Goal: Find specific page/section: Find specific page/section

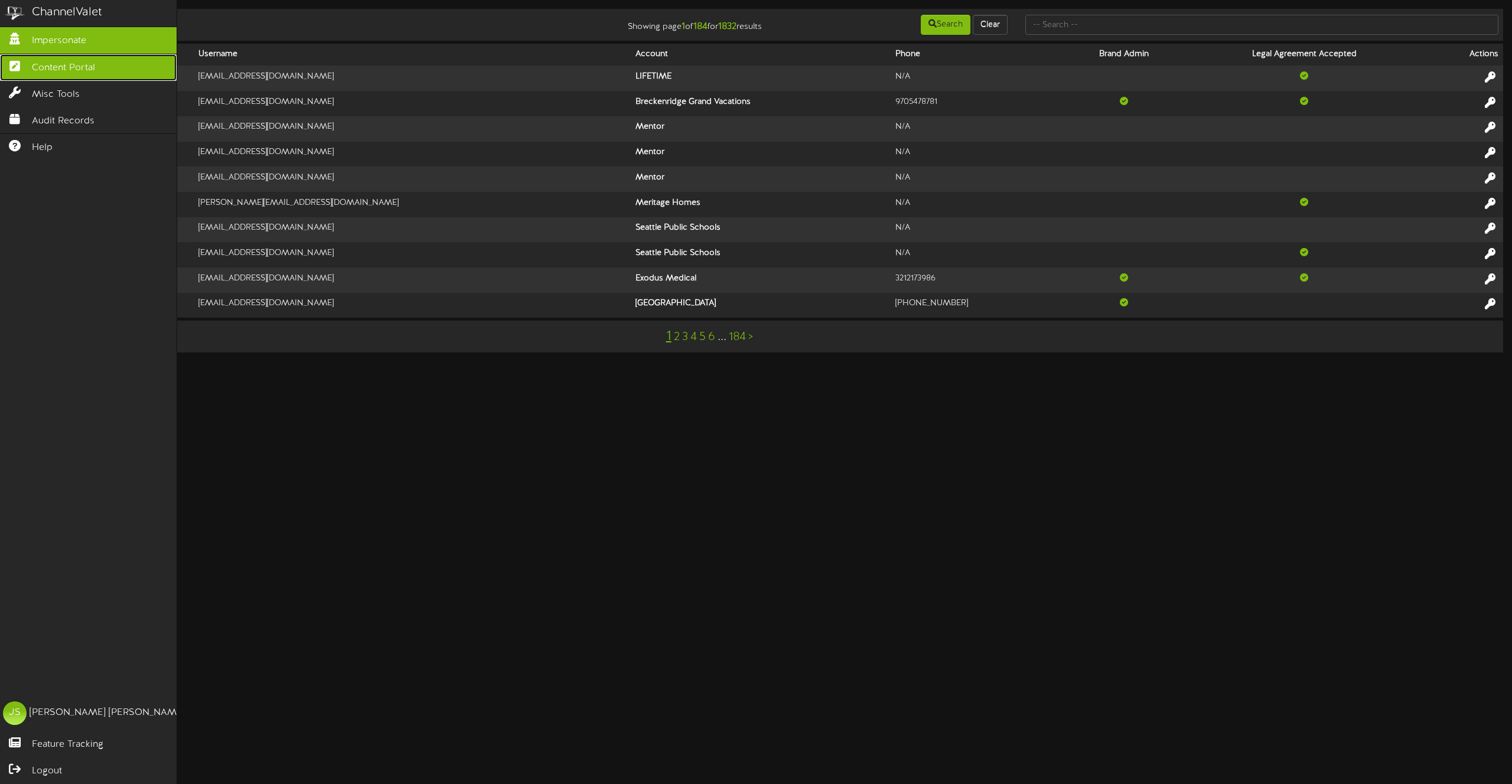
click at [59, 78] on link "Content Portal" at bounding box center [88, 67] width 177 height 26
